Goal: Task Accomplishment & Management: Use online tool/utility

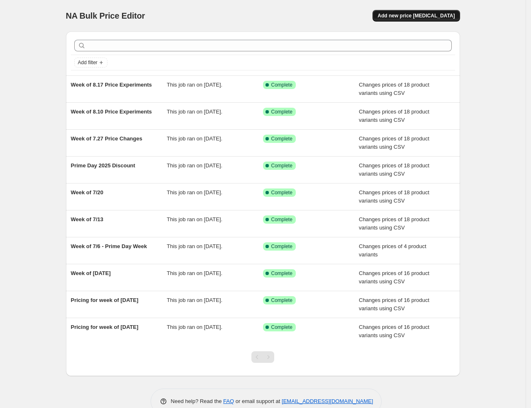
click at [428, 18] on span "Add new price [MEDICAL_DATA]" at bounding box center [415, 15] width 77 height 7
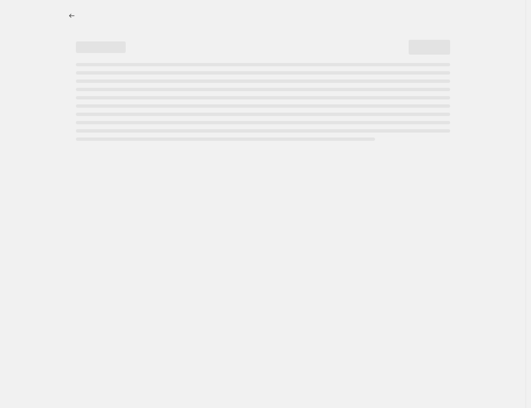
select select "percentage"
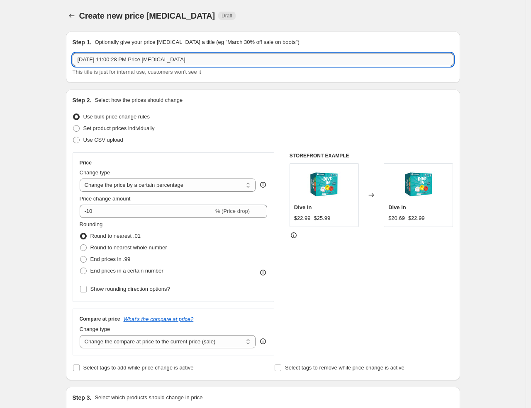
click at [129, 59] on input "[DATE] 11:00:28 PM Price [MEDICAL_DATA]" at bounding box center [263, 59] width 381 height 13
click at [129, 58] on input "[DATE] 11:00:28 PM Price [MEDICAL_DATA]" at bounding box center [263, 59] width 381 height 13
type input "Week 8.31 Price Changes"
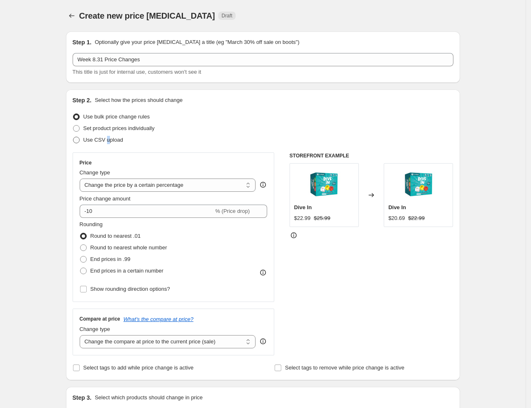
click at [108, 138] on span "Use CSV upload" at bounding box center [103, 140] width 40 height 6
click at [102, 139] on span "Use CSV upload" at bounding box center [103, 140] width 40 height 6
click at [73, 137] on input "Use CSV upload" at bounding box center [73, 137] width 0 height 0
radio input "true"
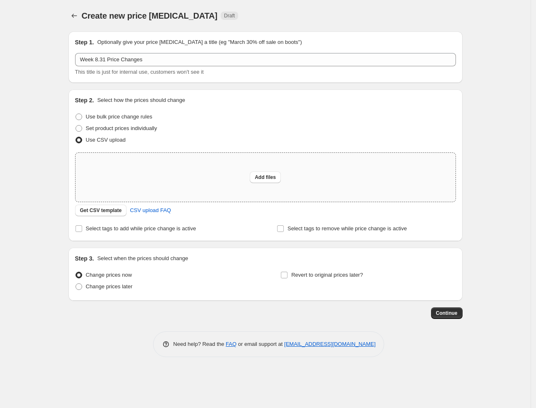
click at [146, 173] on div "Add files" at bounding box center [265, 177] width 380 height 49
type input "C:\fakepath\Price Experiments Week of [DATE].csv"
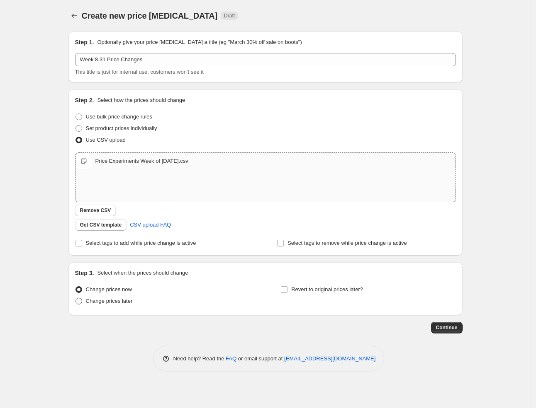
click at [98, 303] on span "Change prices later" at bounding box center [109, 301] width 47 height 6
click at [76, 299] on input "Change prices later" at bounding box center [75, 298] width 0 height 0
radio input "true"
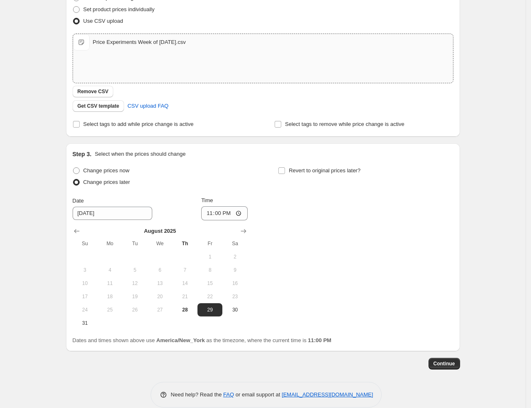
scroll to position [131, 0]
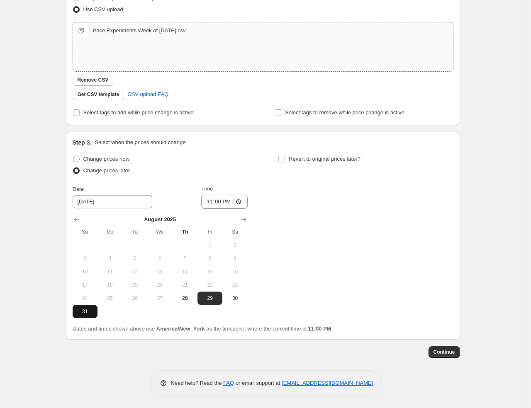
click at [88, 311] on span "31" at bounding box center [85, 312] width 18 height 7
type input "[DATE]"
click at [209, 204] on input "23:00" at bounding box center [224, 202] width 46 height 14
type input "00:01"
click at [450, 348] on button "Continue" at bounding box center [444, 353] width 32 height 12
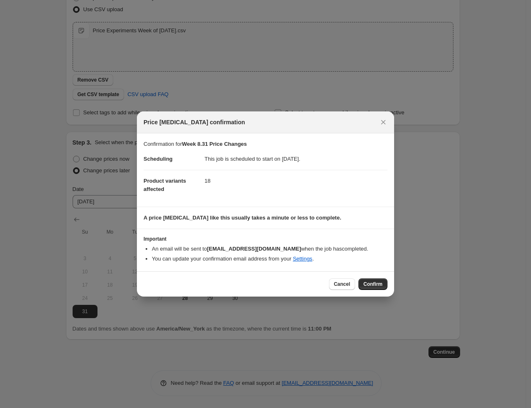
click at [372, 286] on span "Confirm" at bounding box center [372, 284] width 19 height 7
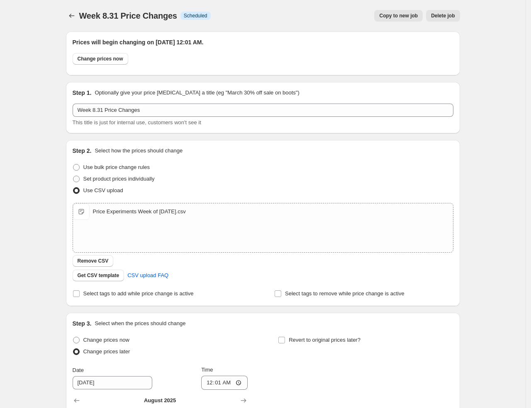
click at [83, 14] on span "Week 8.31 Price Changes" at bounding box center [128, 15] width 98 height 9
click at [66, 18] on div "Week 8.31 Price Changes. This page is ready Week 8.31 Price Changes Info Schedu…" at bounding box center [263, 295] width 414 height 590
click at [73, 15] on icon "Price change jobs" at bounding box center [72, 16] width 8 height 8
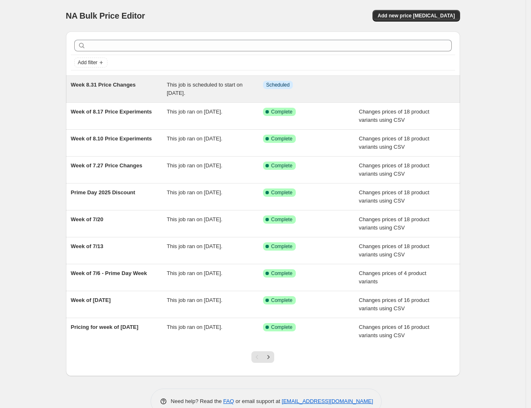
click at [129, 82] on span "Week 8.31 Price Changes" at bounding box center [103, 85] width 65 height 6
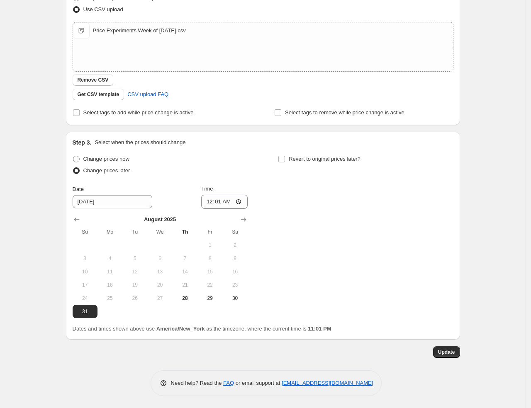
scroll to position [12, 0]
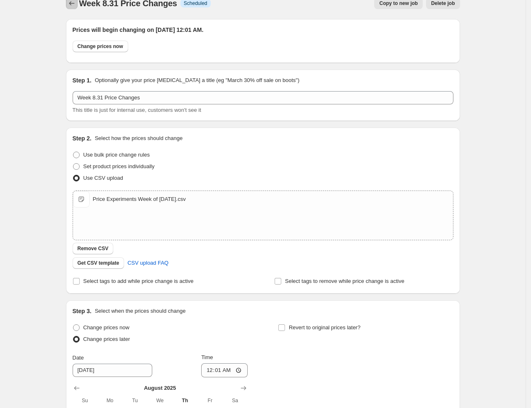
click at [70, 1] on button "Price change jobs" at bounding box center [72, 4] width 12 height 12
